Goal: Task Accomplishment & Management: Complete application form

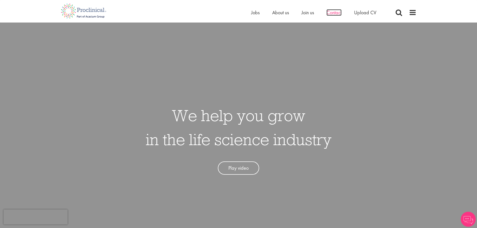
click at [332, 15] on span "Contact" at bounding box center [334, 12] width 15 height 7
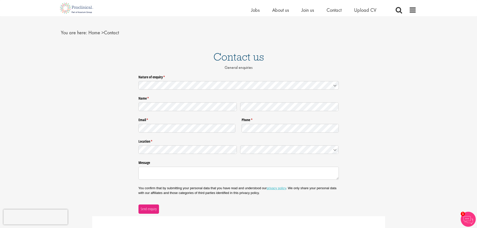
scroll to position [7, 0]
click at [366, 11] on span "Upload CV" at bounding box center [365, 10] width 22 height 7
